Goal: Task Accomplishment & Management: Use online tool/utility

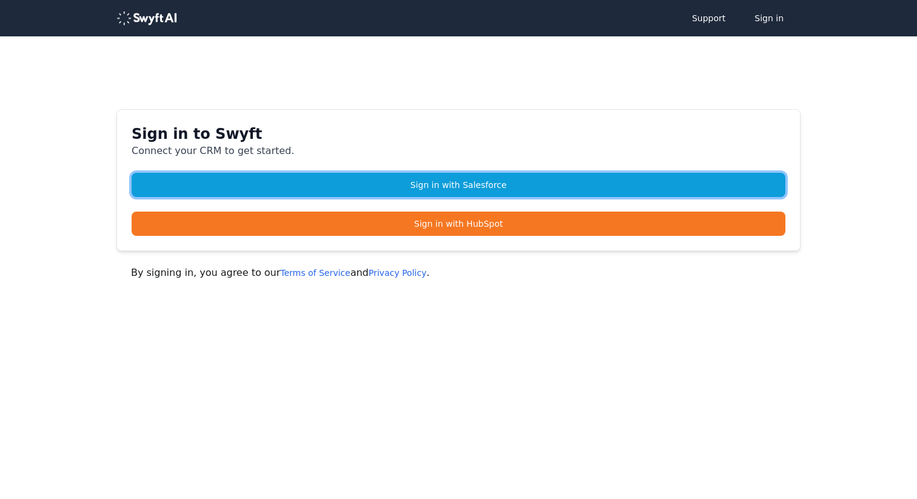
click at [359, 181] on link "Sign in with Salesforce" at bounding box center [459, 185] width 654 height 24
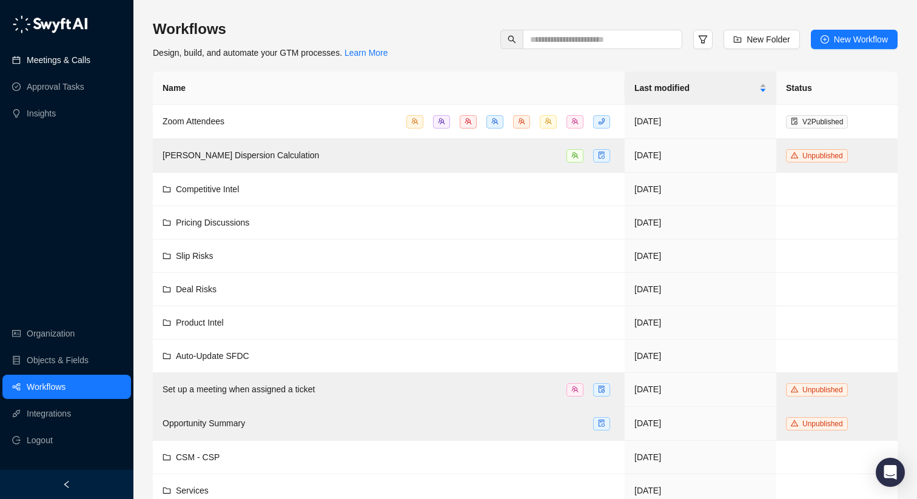
click at [90, 58] on link "Meetings & Calls" at bounding box center [59, 60] width 64 height 24
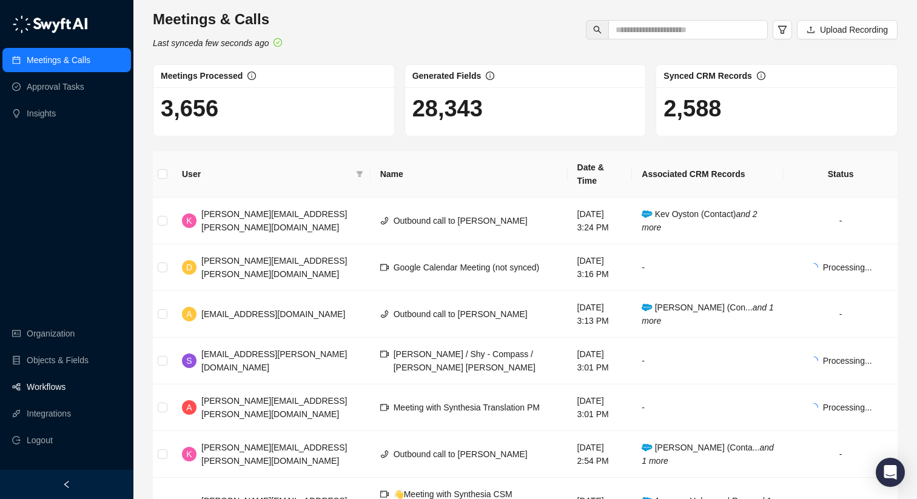
click at [47, 390] on link "Workflows" at bounding box center [46, 387] width 39 height 24
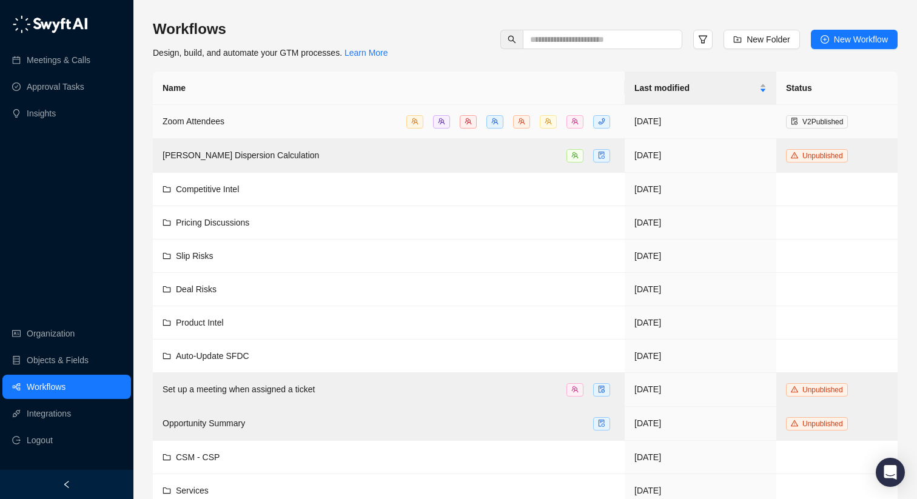
click at [292, 123] on div "Zoom Attendees" at bounding box center [389, 122] width 452 height 14
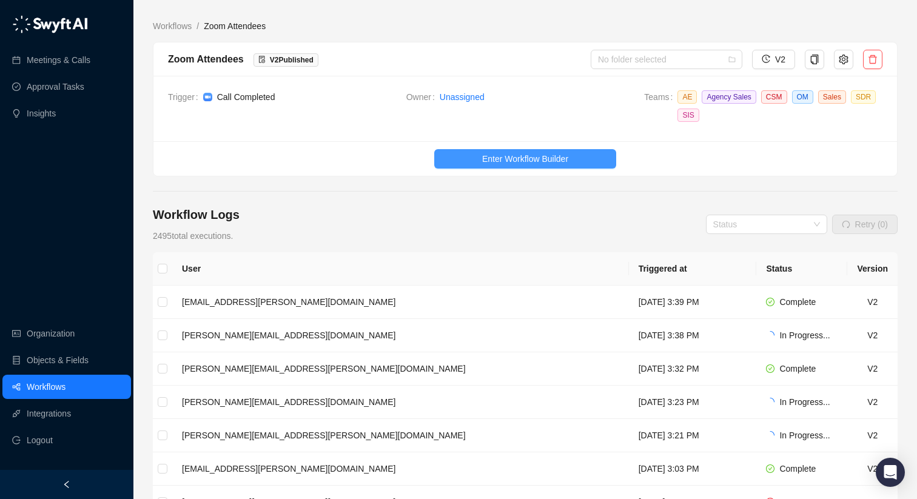
click at [462, 153] on button "Enter Workflow Builder" at bounding box center [525, 158] width 182 height 19
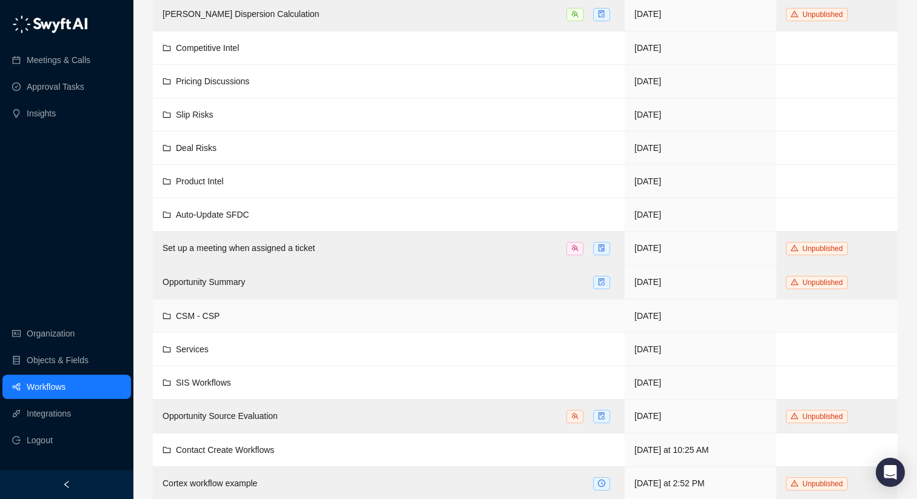
scroll to position [138, 0]
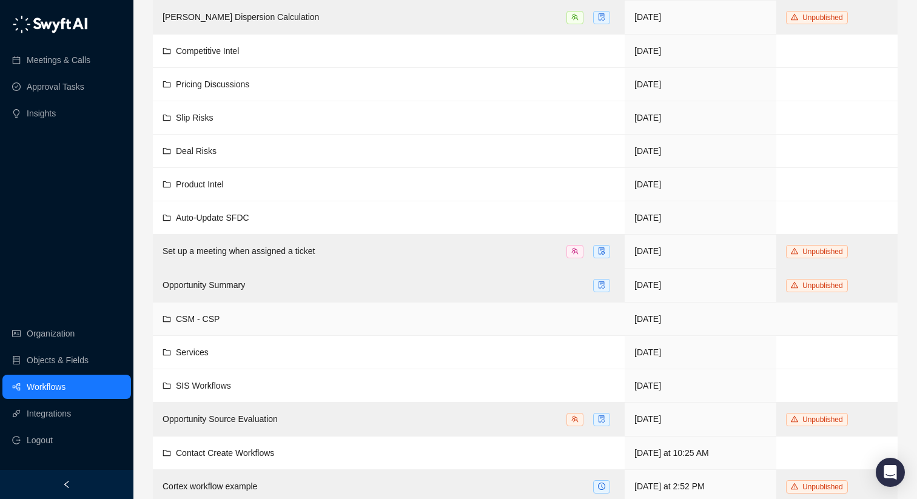
click at [287, 305] on td "CSM - CSP" at bounding box center [389, 319] width 472 height 33
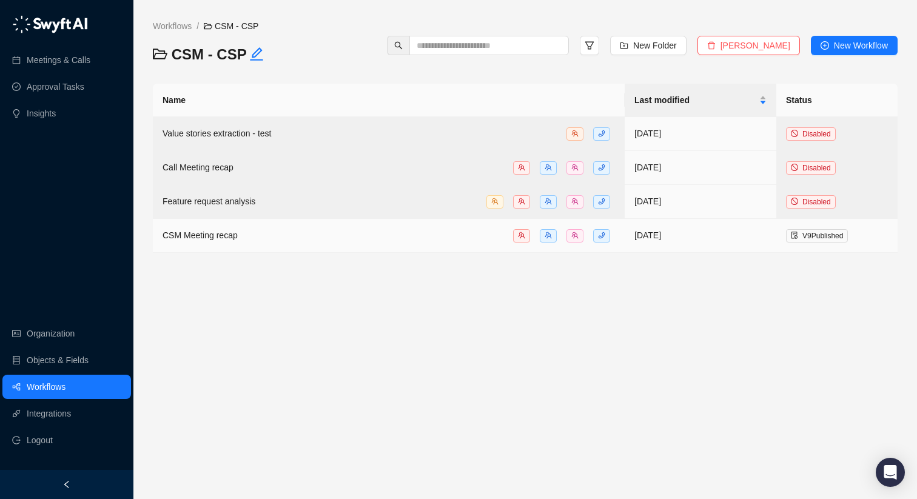
click at [202, 235] on span "CSM Meeting recap" at bounding box center [200, 235] width 75 height 10
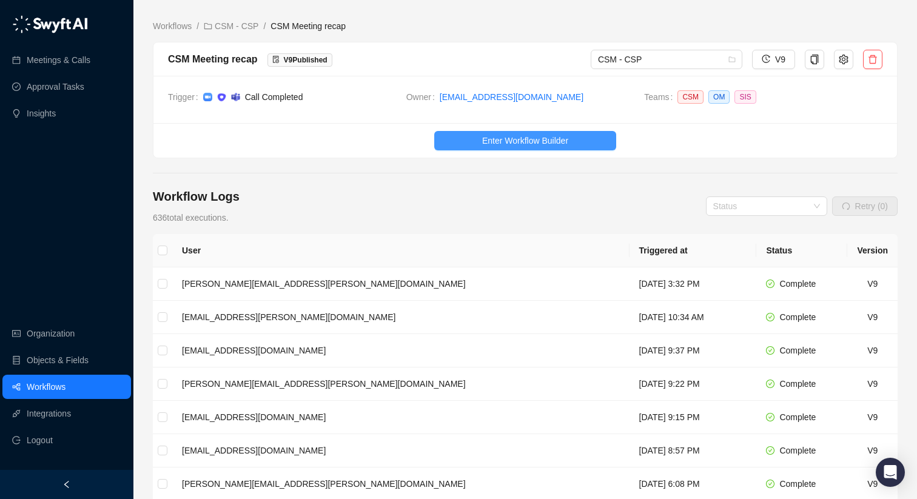
click at [483, 148] on button "Enter Workflow Builder" at bounding box center [525, 140] width 182 height 19
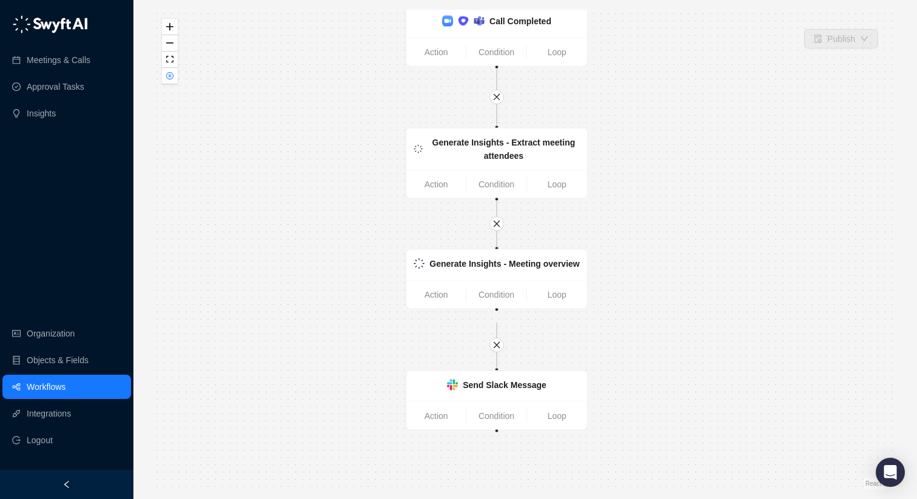
drag, startPoint x: 381, startPoint y: 226, endPoint x: 352, endPoint y: 186, distance: 49.5
click at [352, 186] on div "Call Completed Action Condition Loop Generate Insights - Extract meeting attend…" at bounding box center [525, 250] width 745 height 480
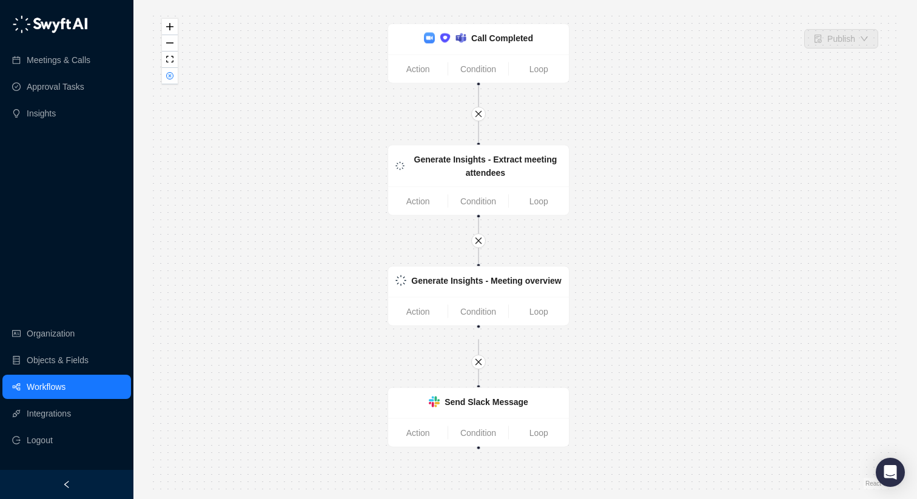
drag, startPoint x: 312, startPoint y: 136, endPoint x: 292, endPoint y: 160, distance: 30.5
click at [292, 160] on div "Call Completed Action Condition Loop Generate Insights - Extract meeting attend…" at bounding box center [525, 250] width 745 height 480
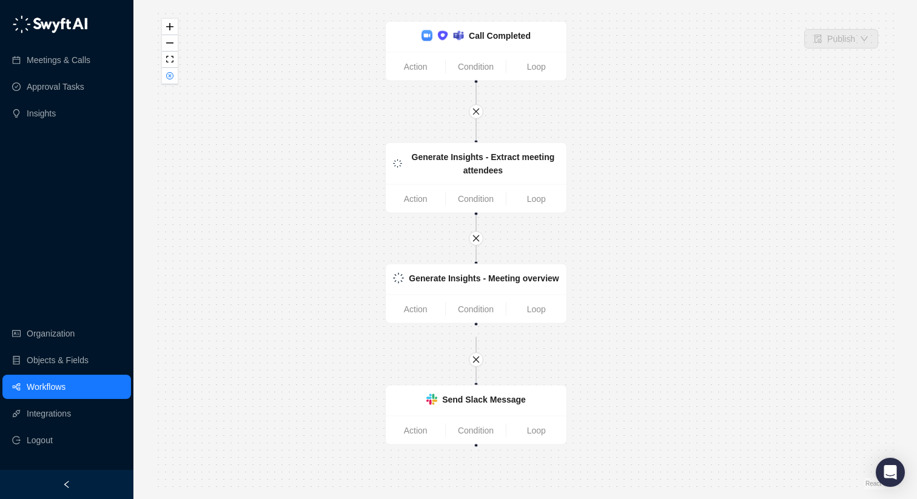
drag, startPoint x: 274, startPoint y: 215, endPoint x: 247, endPoint y: 198, distance: 31.8
click at [247, 198] on div "Call Completed Action Condition Loop Generate Insights - Extract meeting attend…" at bounding box center [525, 250] width 745 height 480
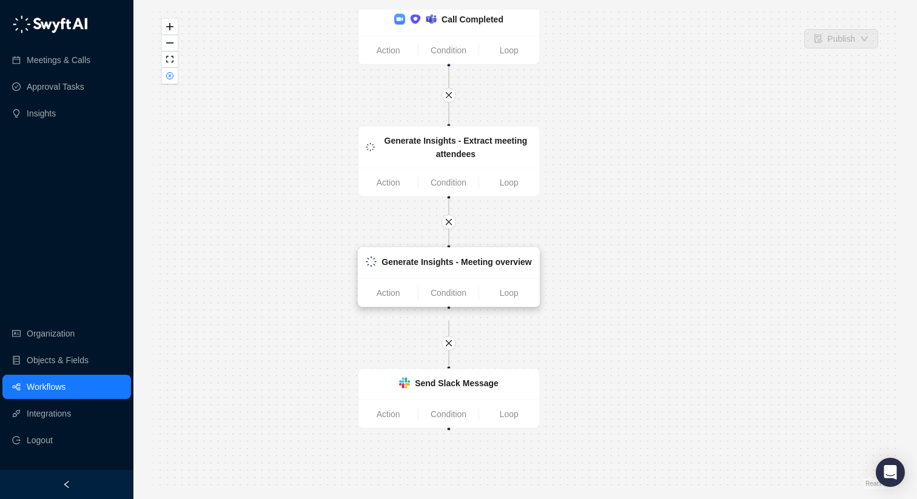
click at [417, 263] on strong "Generate Insights - Meeting overview" at bounding box center [456, 262] width 150 height 10
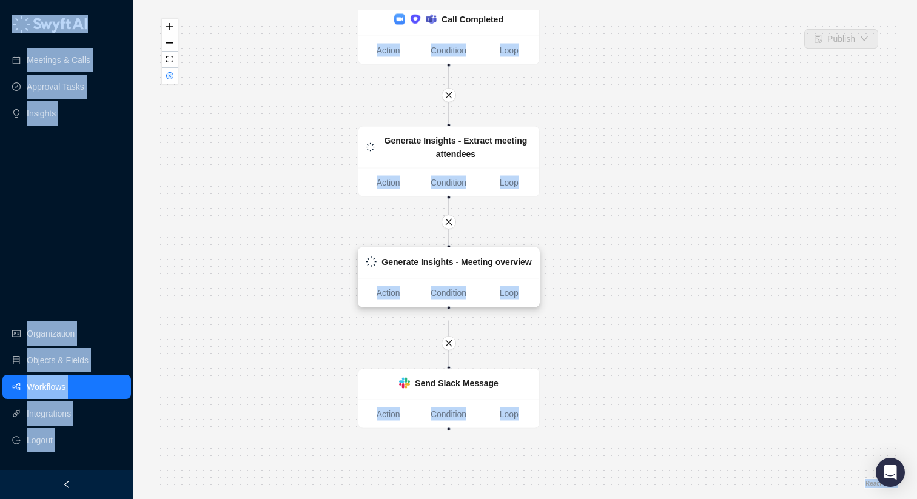
click at [417, 263] on strong "Generate Insights - Meeting overview" at bounding box center [456, 262] width 150 height 10
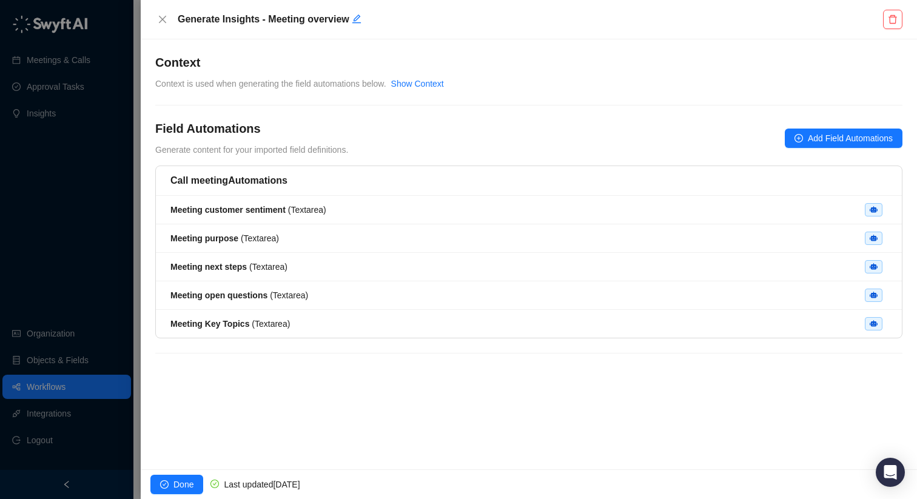
click at [151, 22] on div "Generate Insights - Meeting overview" at bounding box center [529, 19] width 776 height 39
click at [157, 19] on button "Close" at bounding box center [162, 19] width 15 height 15
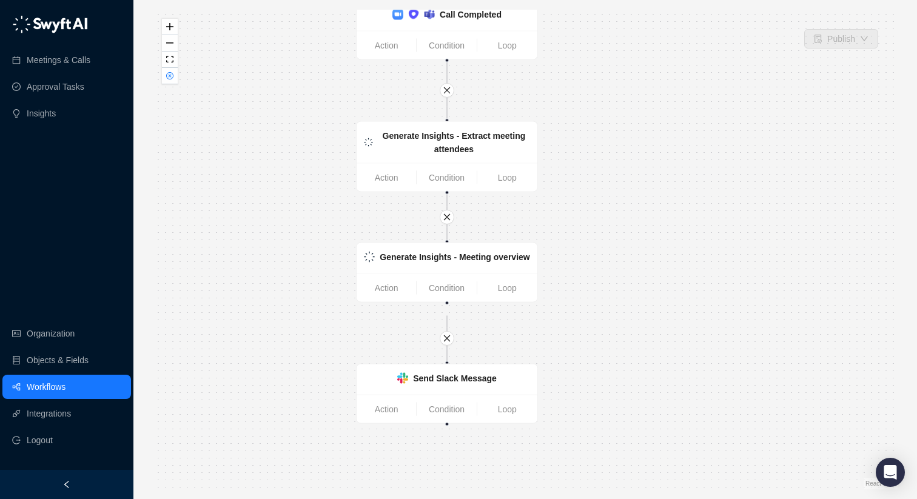
drag, startPoint x: 280, startPoint y: 300, endPoint x: 236, endPoint y: 239, distance: 75.6
click at [236, 239] on div "Call Completed Action Condition Loop Generate Insights - Extract meeting attend…" at bounding box center [525, 250] width 745 height 480
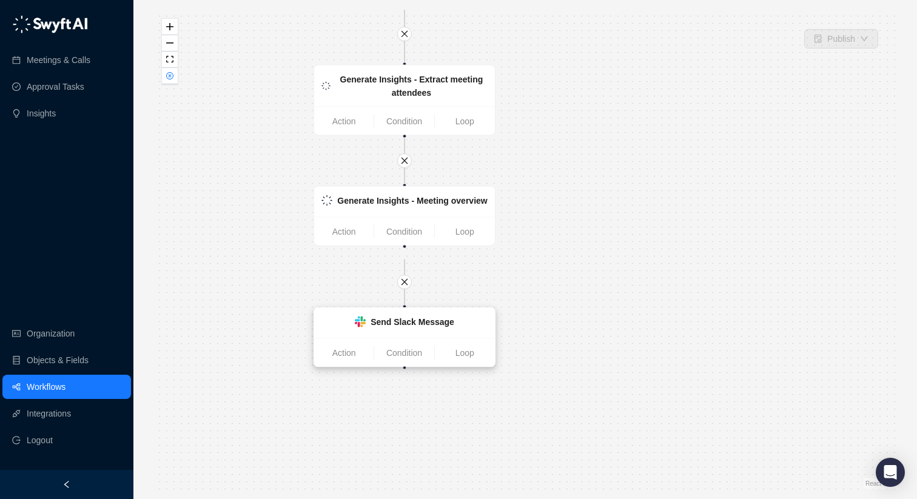
click at [392, 318] on strong "Send Slack Message" at bounding box center [413, 322] width 84 height 10
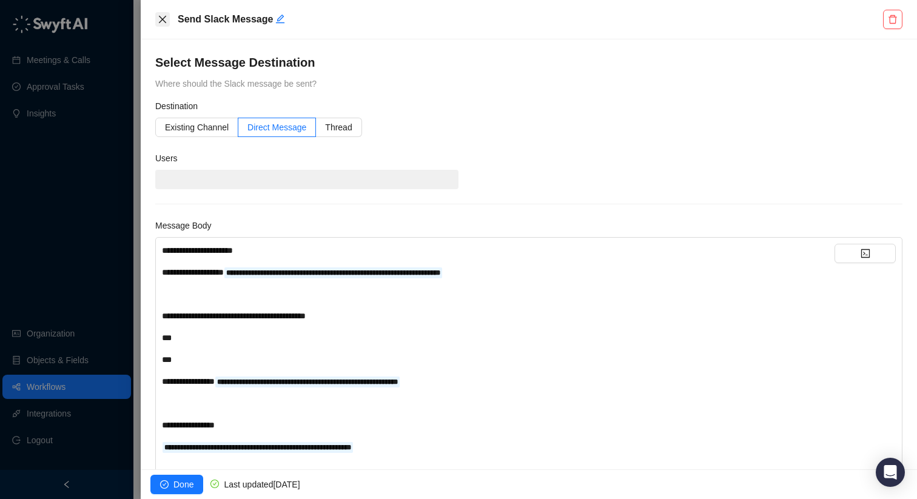
click at [162, 15] on icon "close" at bounding box center [163, 20] width 10 height 10
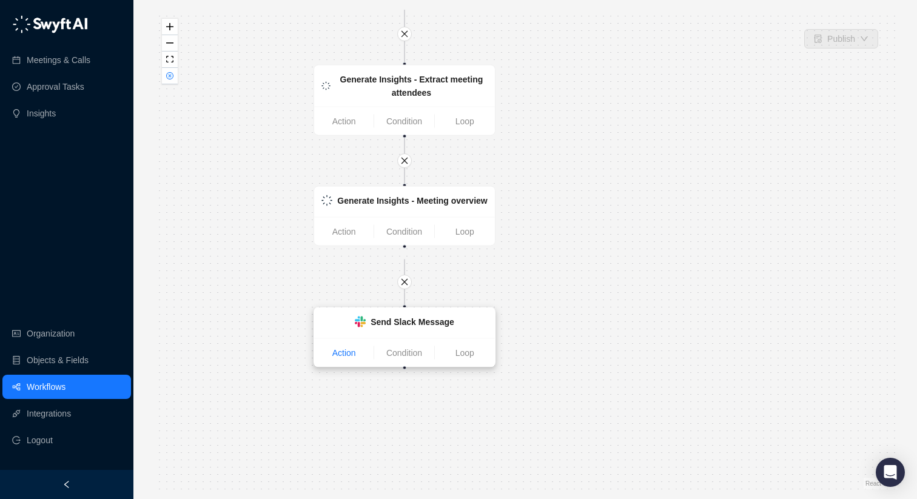
click at [352, 356] on link "Action" at bounding box center [343, 352] width 59 height 13
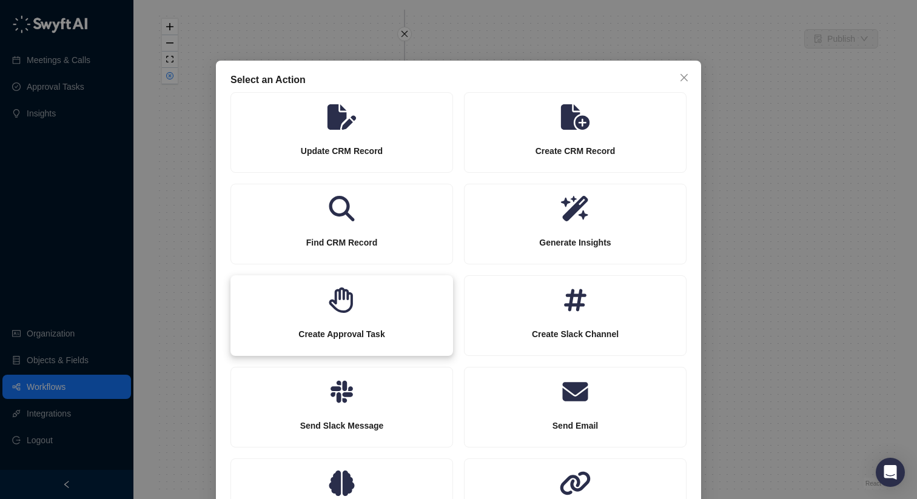
scroll to position [67, 0]
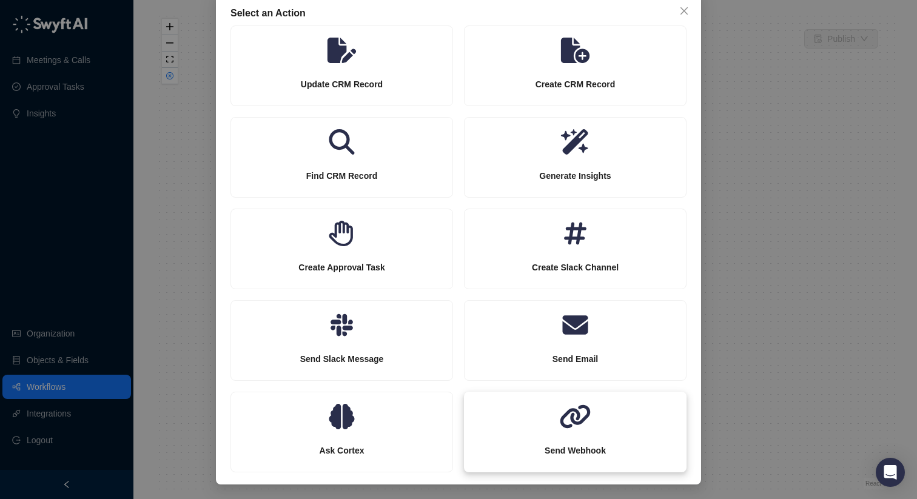
click at [528, 400] on div "Send Webhook" at bounding box center [575, 432] width 223 height 81
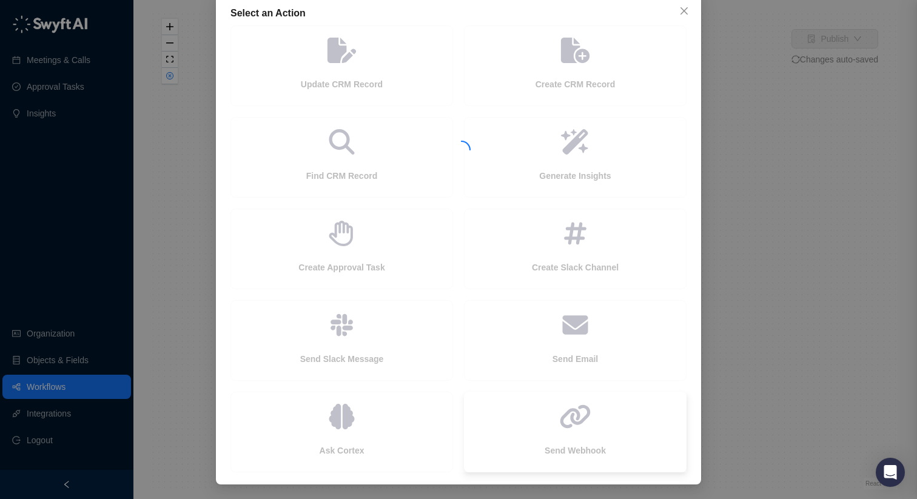
scroll to position [6, 0]
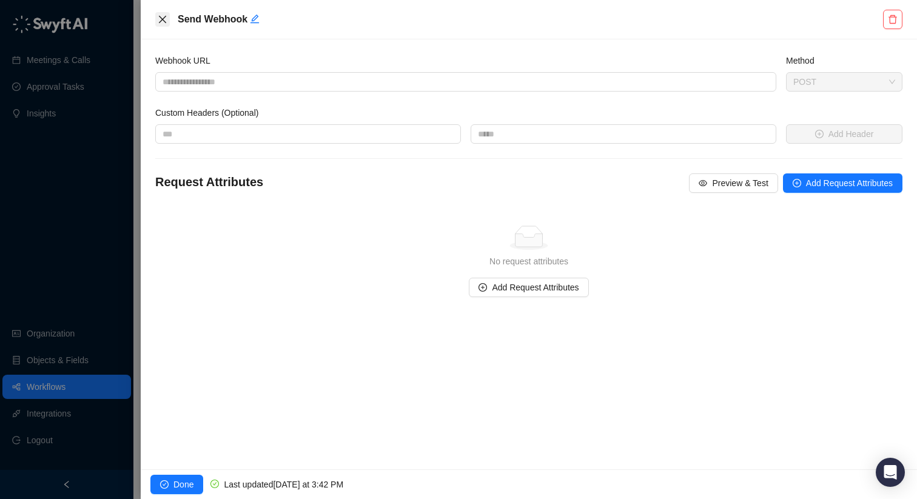
click at [164, 15] on icon "close" at bounding box center [163, 20] width 10 height 10
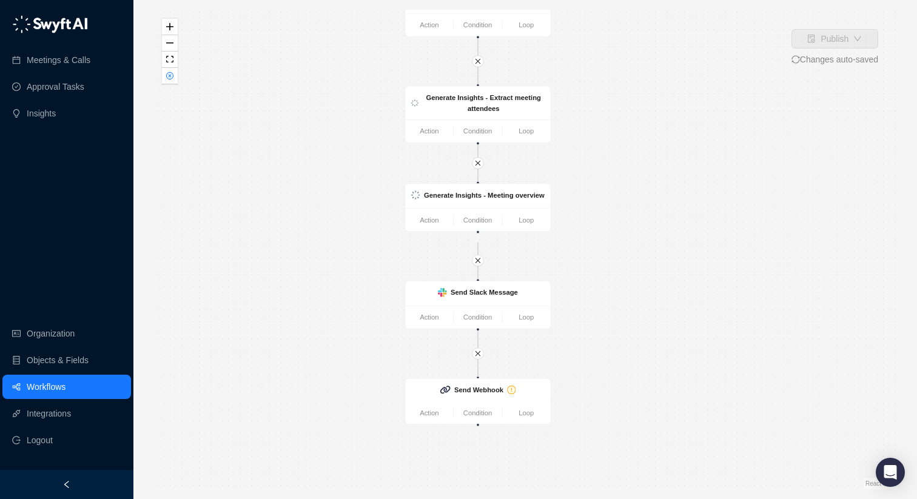
drag, startPoint x: 244, startPoint y: 114, endPoint x: 197, endPoint y: 71, distance: 64.0
click at [197, 71] on div "Call Completed Action Condition Loop Generate Insights - Extract meeting attend…" at bounding box center [525, 250] width 745 height 480
click at [516, 391] on icon "exclamation-circle" at bounding box center [511, 390] width 8 height 8
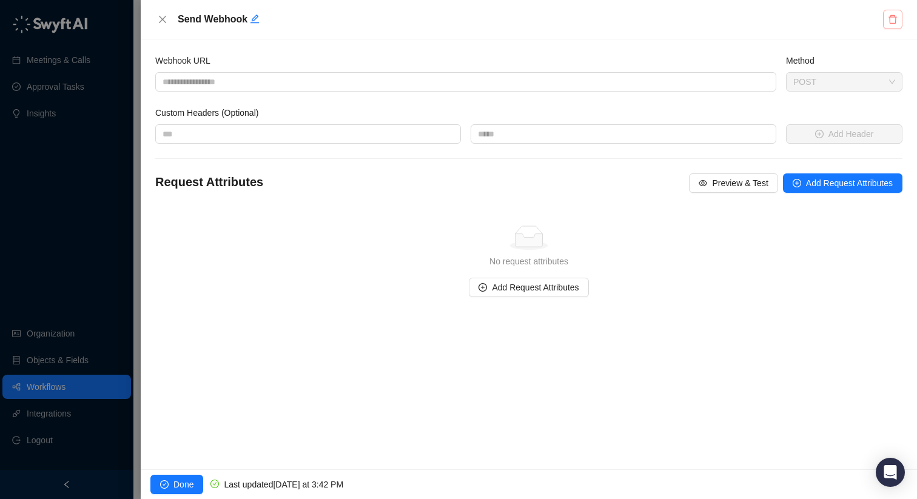
click at [885, 19] on button "button" at bounding box center [892, 19] width 19 height 19
